Goal: Navigation & Orientation: Find specific page/section

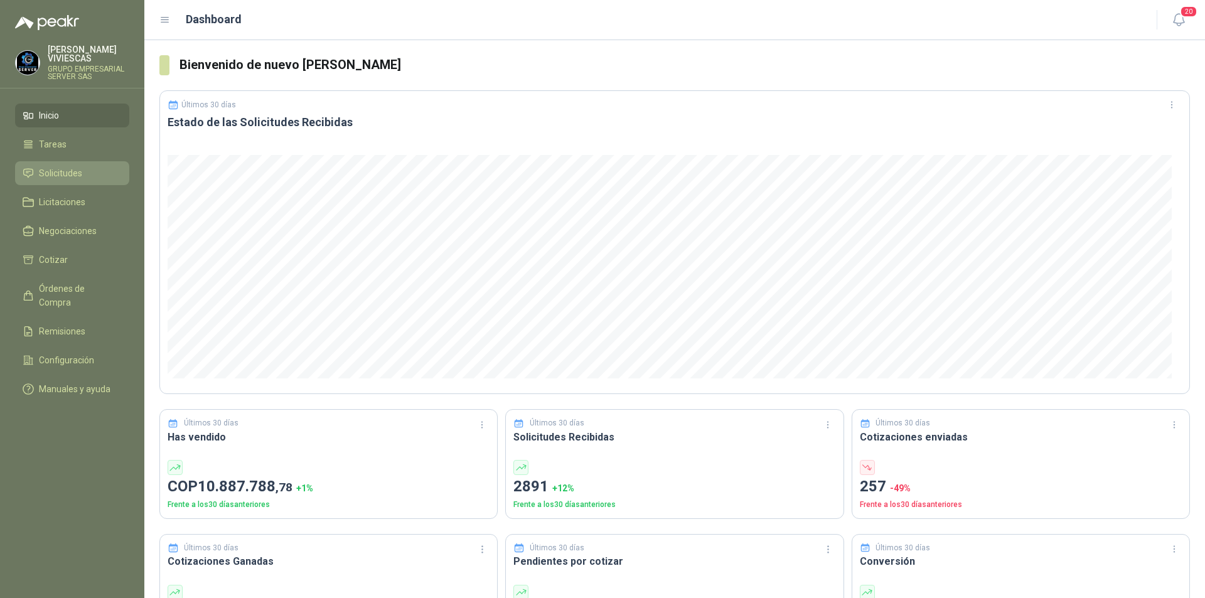
click at [67, 174] on span "Solicitudes" at bounding box center [60, 173] width 43 height 14
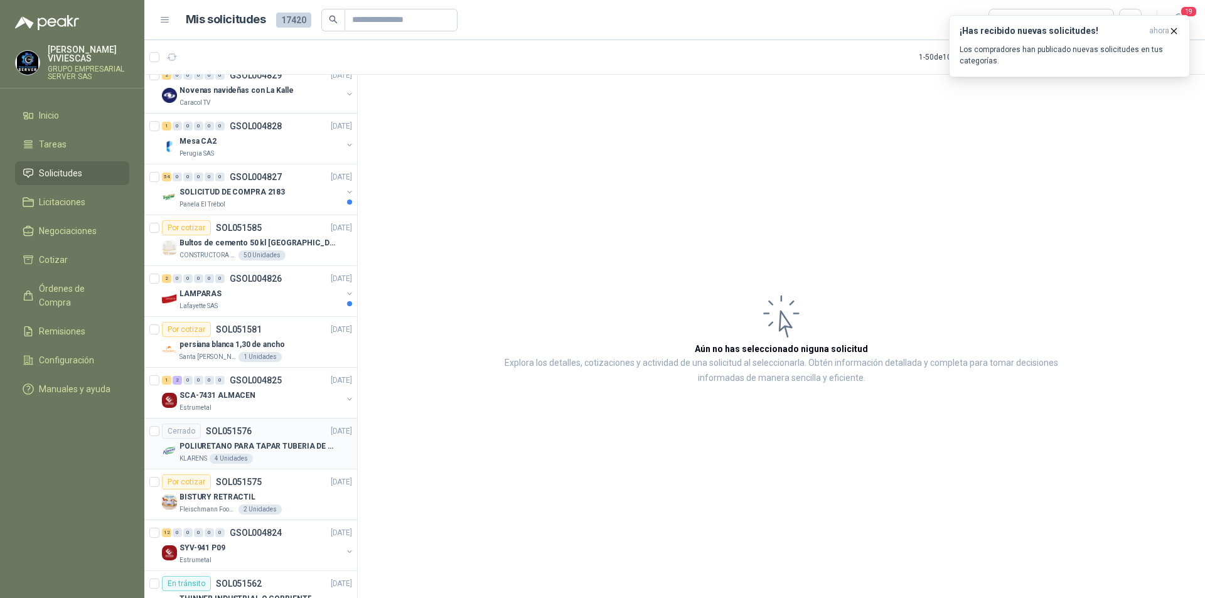
scroll to position [251, 0]
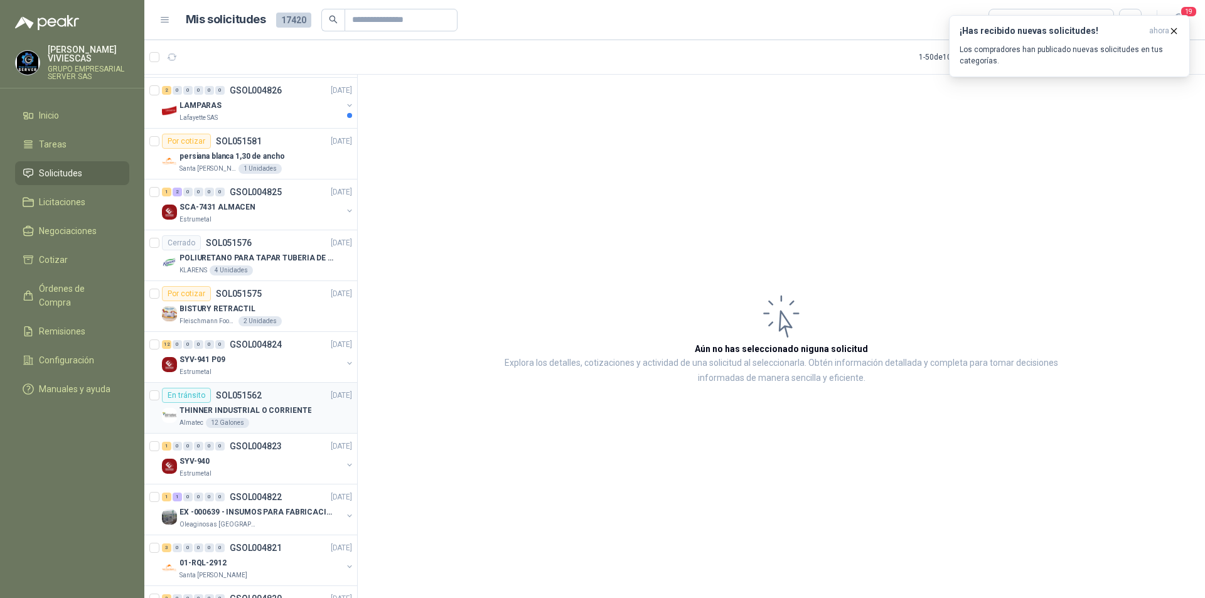
click at [209, 409] on p "THINNER INDUSTRIAL O CORRIENTE" at bounding box center [246, 411] width 132 height 12
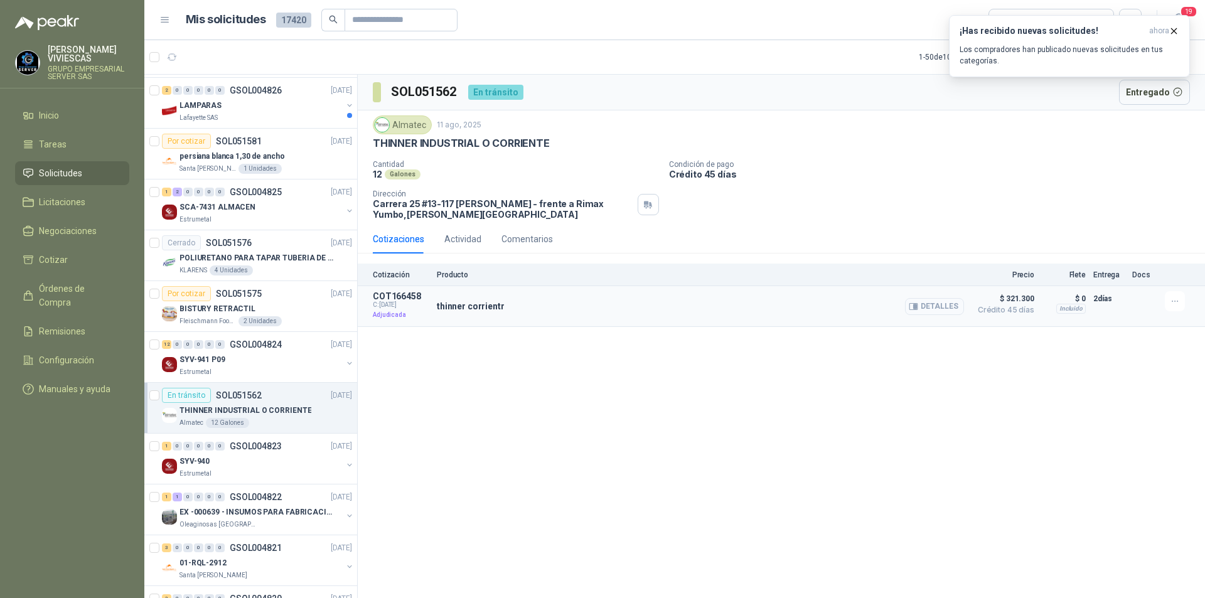
click at [937, 312] on button "Detalles" at bounding box center [934, 306] width 59 height 17
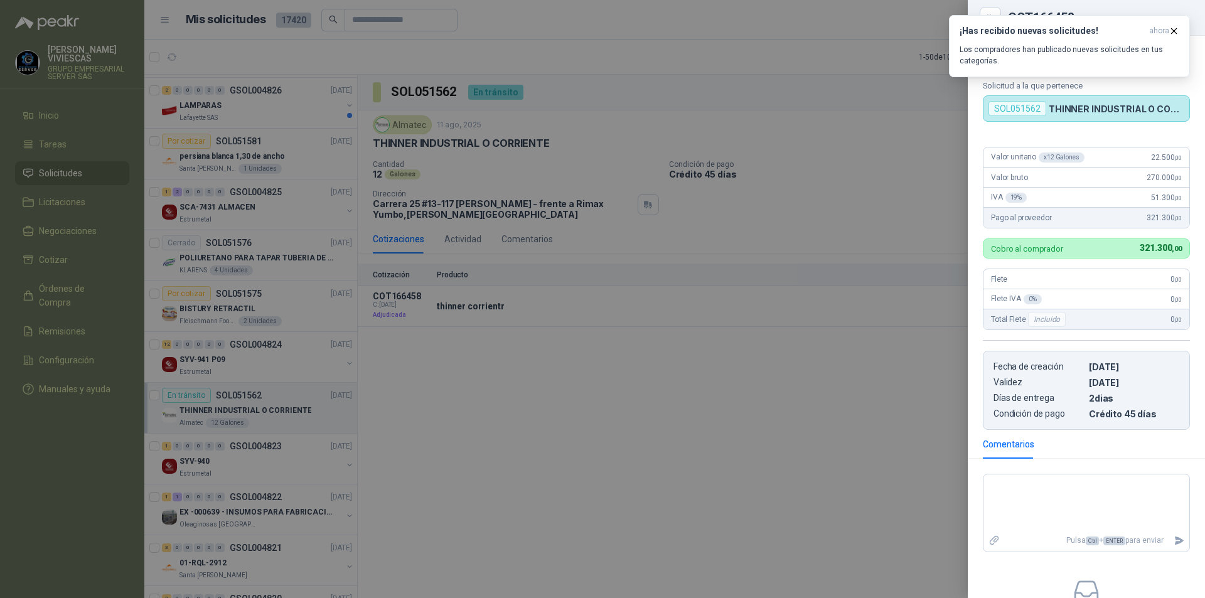
click at [648, 475] on div at bounding box center [602, 299] width 1205 height 598
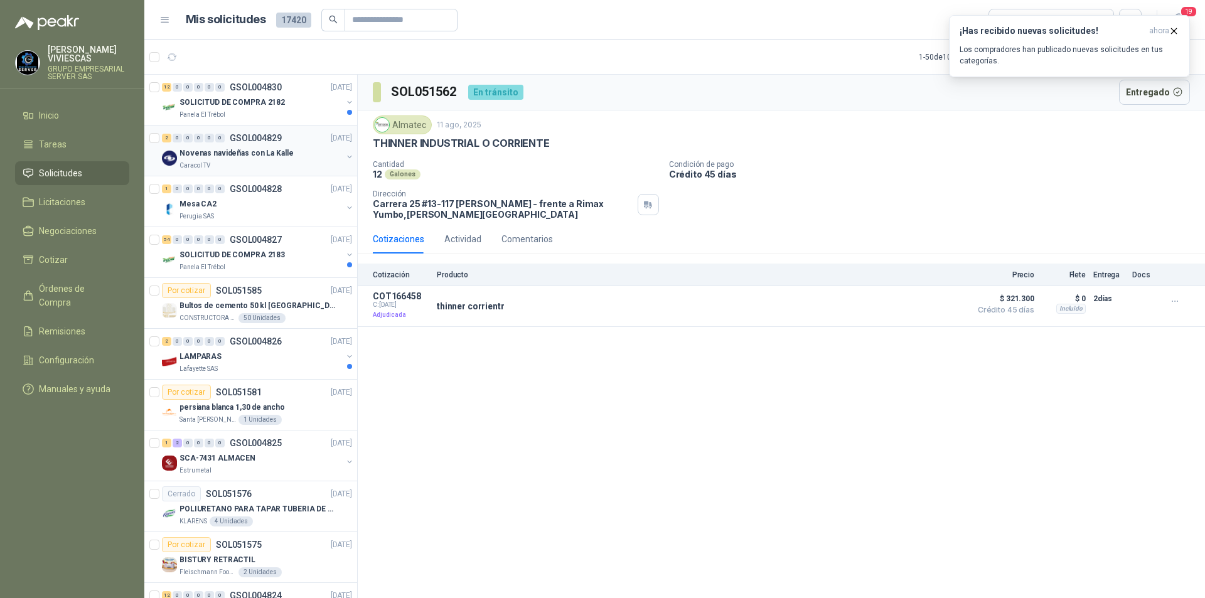
click at [221, 154] on p "Novenas navideñas con La Kalle" at bounding box center [237, 154] width 114 height 12
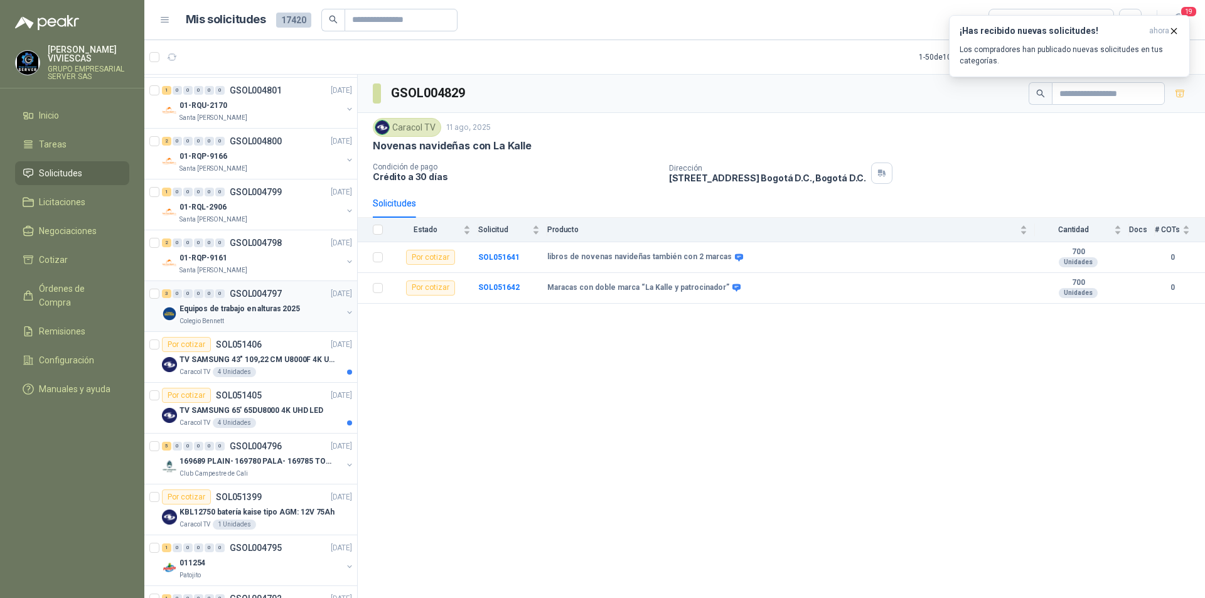
scroll to position [1757, 0]
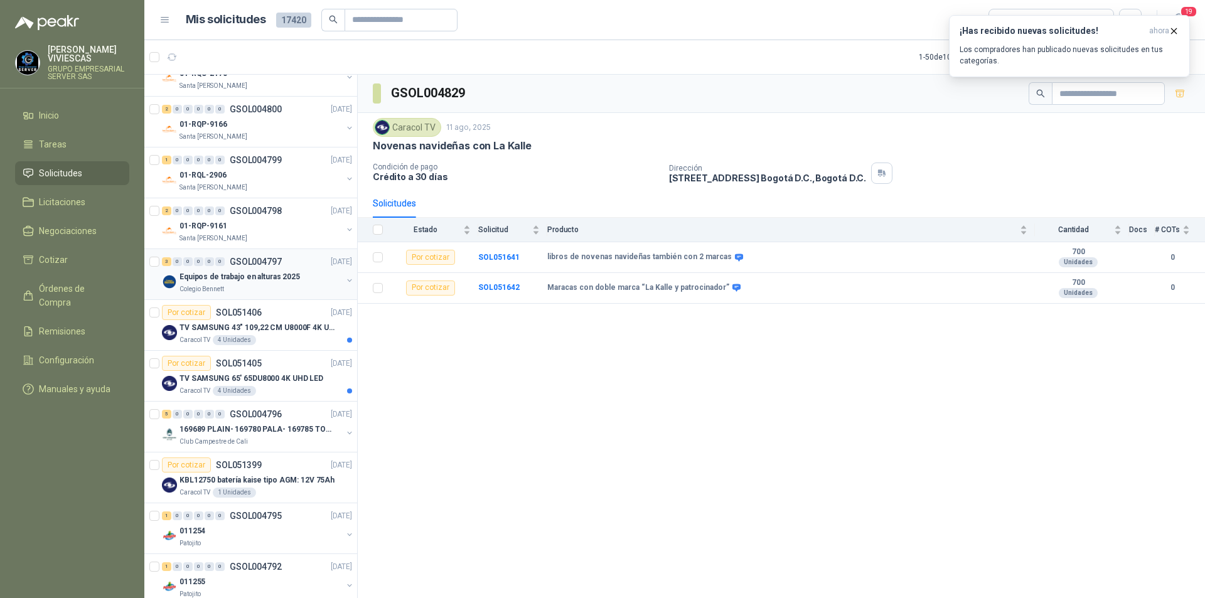
click at [215, 282] on p "Equipos de trabajo en alturas 2025" at bounding box center [240, 277] width 121 height 12
